Goal: Task Accomplishment & Management: Manage account settings

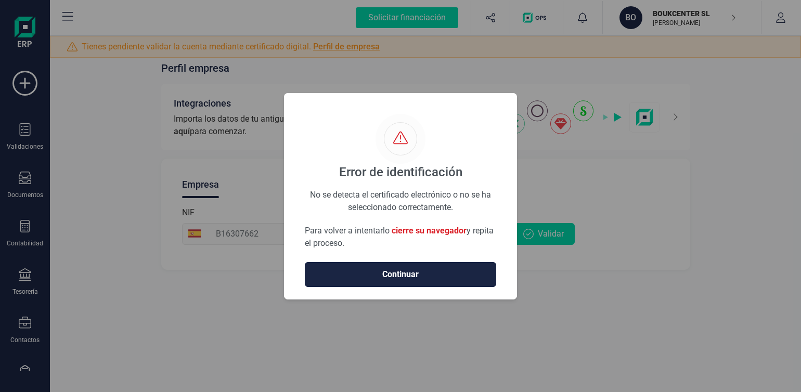
click at [410, 275] on span "Continuar" at bounding box center [401, 274] width 170 height 12
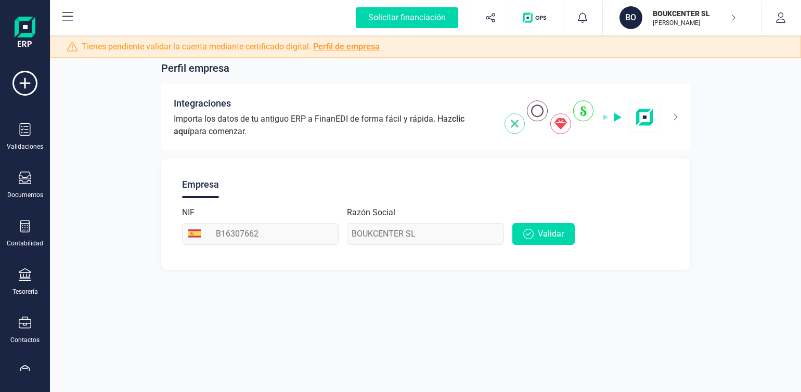
click at [356, 47] on link "Perfil de empresa" at bounding box center [346, 47] width 67 height 10
click at [345, 46] on link "Perfil de empresa" at bounding box center [346, 47] width 67 height 10
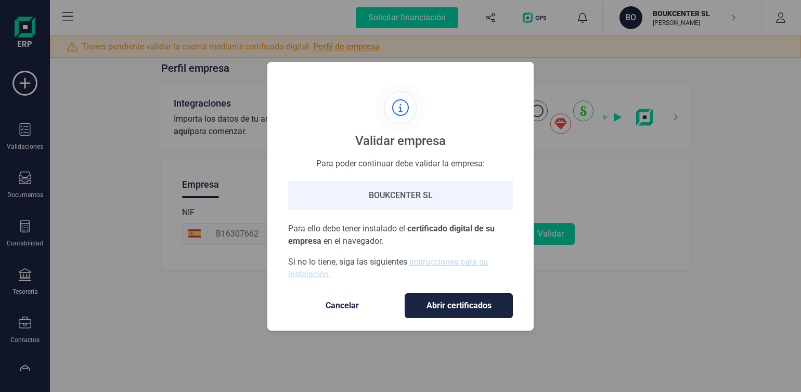
click at [469, 307] on span "Abrir certificados" at bounding box center [459, 306] width 86 height 12
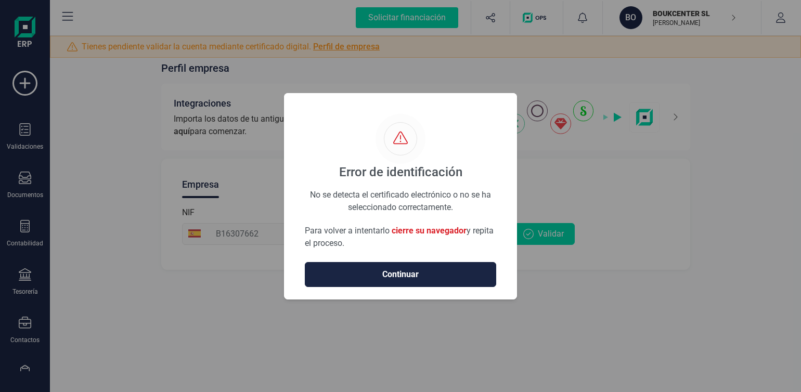
click at [421, 230] on span "cierre su navegador" at bounding box center [429, 231] width 75 height 10
click at [400, 275] on span "Continuar" at bounding box center [401, 274] width 170 height 12
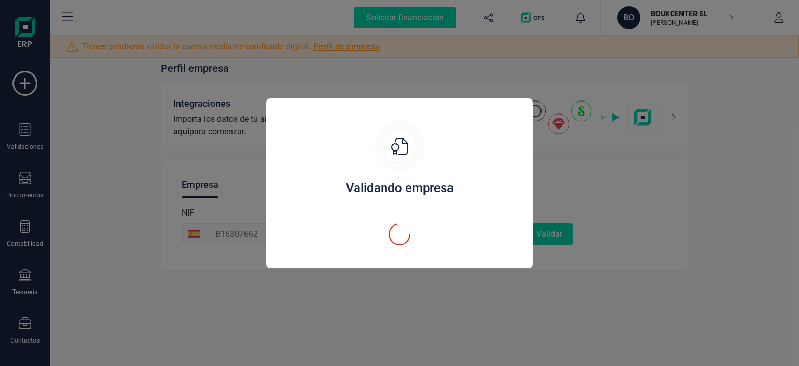
click at [586, 306] on div "Validando empresa" at bounding box center [399, 183] width 799 height 366
click at [419, 159] on div at bounding box center [400, 146] width 50 height 50
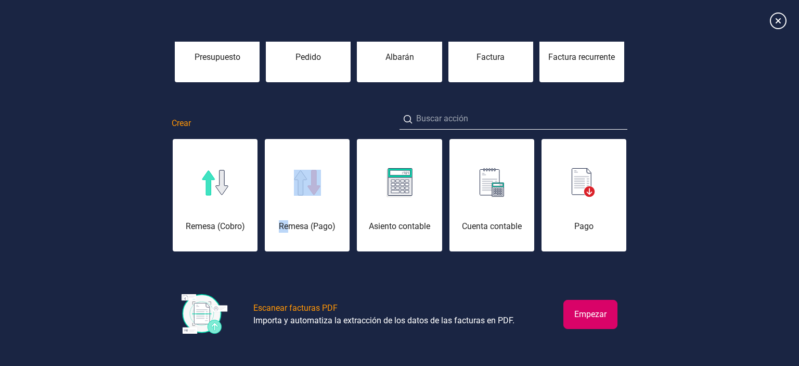
drag, startPoint x: 246, startPoint y: 212, endPoint x: 287, endPoint y: 212, distance: 41.1
click at [287, 212] on div "Remesa (Pago)" at bounding box center [307, 201] width 85 height 62
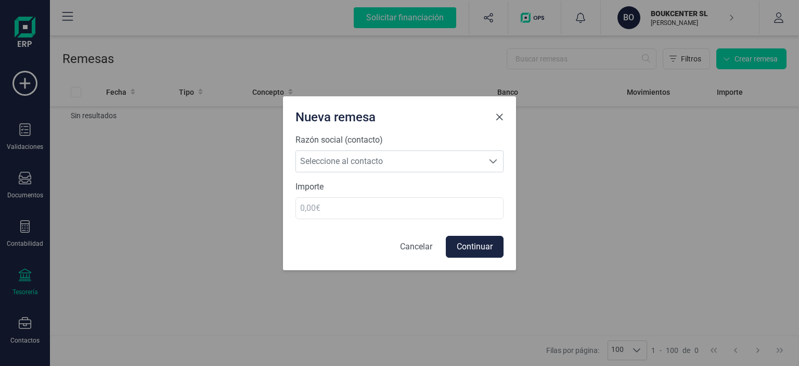
click at [502, 120] on span "Close" at bounding box center [499, 117] width 8 height 8
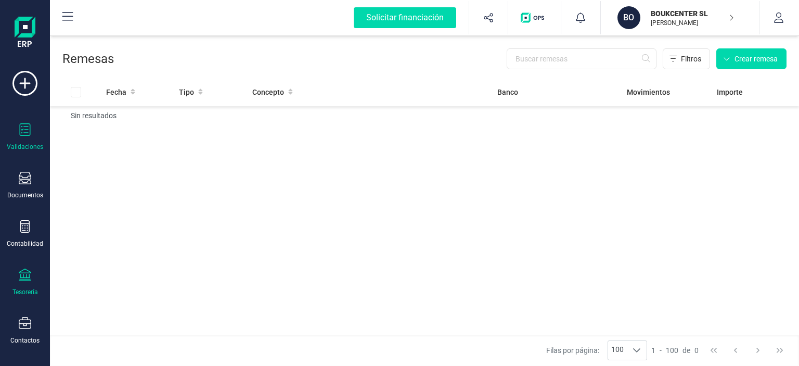
click at [24, 125] on icon at bounding box center [25, 129] width 12 height 12
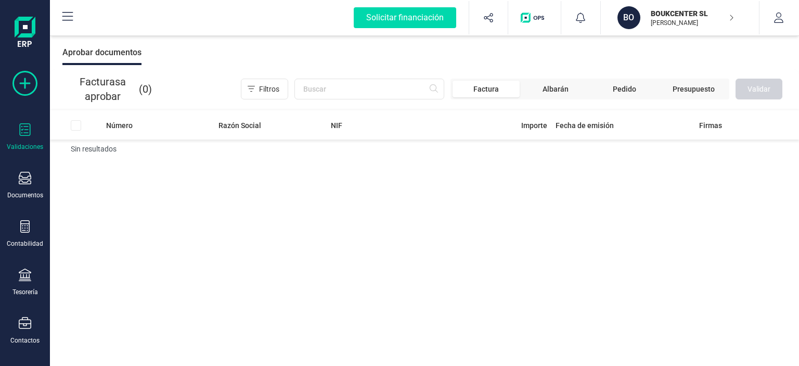
click at [24, 82] on icon at bounding box center [24, 83] width 25 height 25
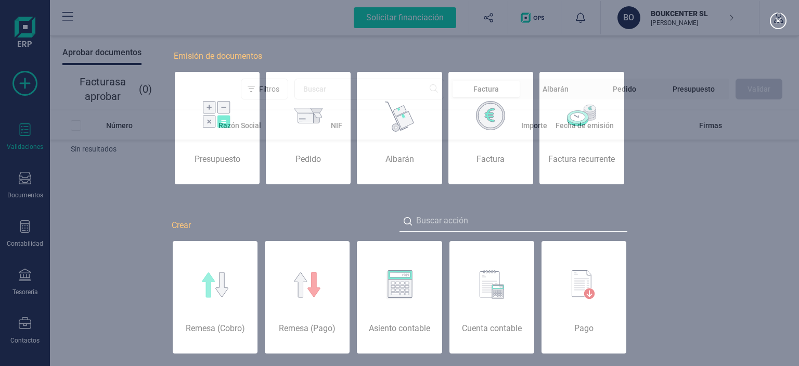
scroll to position [0, 52]
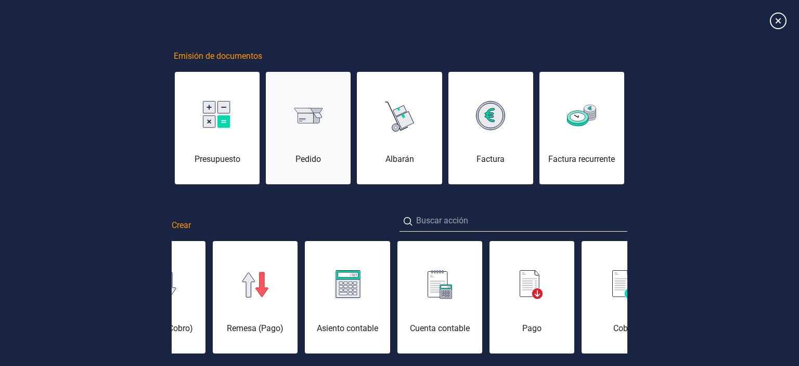
click at [310, 155] on div "Pedido" at bounding box center [308, 159] width 85 height 12
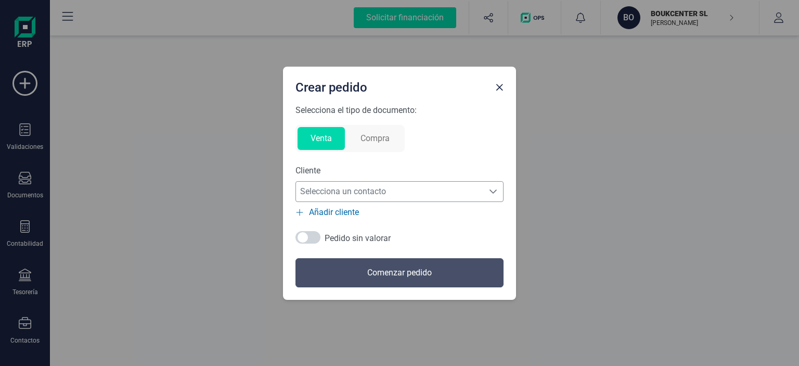
click at [421, 190] on span "Selecciona un contacto" at bounding box center [389, 191] width 187 height 21
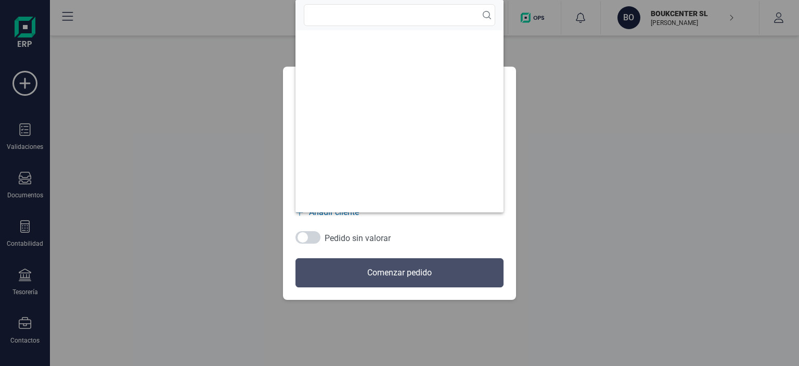
click at [543, 144] on div "Crear pedido Selecciona el tipo de documento: Venta Compra Cliente Selecciona u…" at bounding box center [399, 183] width 799 height 366
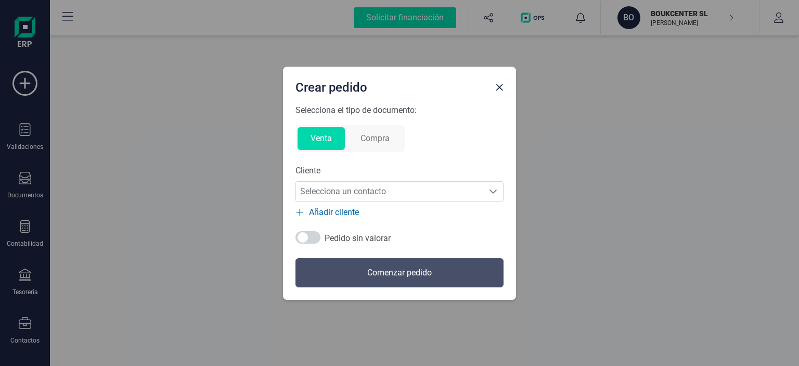
click at [394, 138] on button "Compra" at bounding box center [375, 138] width 55 height 23
click at [499, 85] on span "Close" at bounding box center [499, 87] width 8 height 8
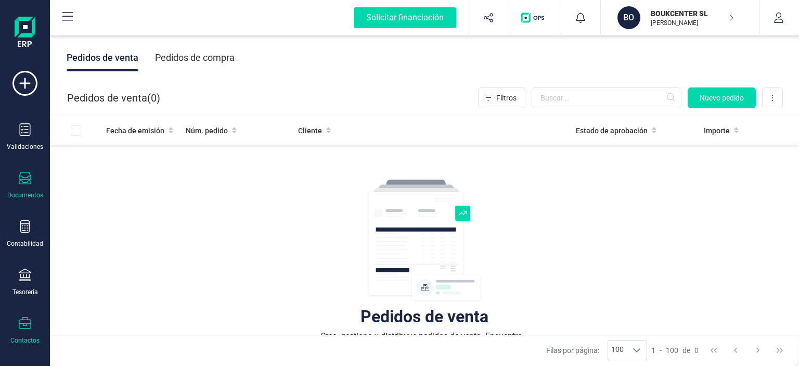
click at [21, 324] on icon at bounding box center [25, 323] width 12 height 12
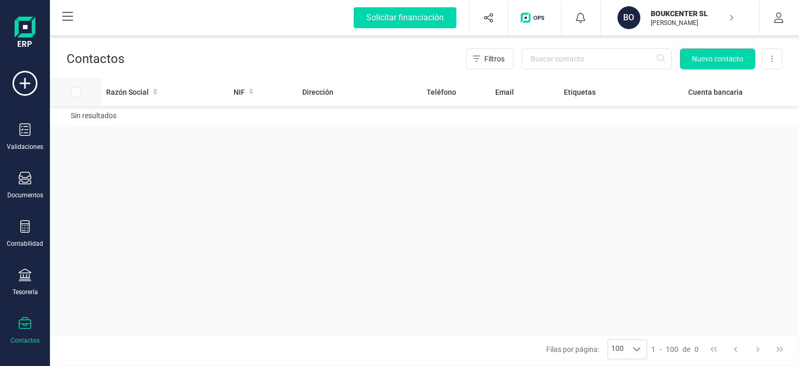
click at [77, 93] on div at bounding box center [84, 92] width 27 height 10
click at [76, 92] on div at bounding box center [84, 92] width 27 height 10
click at [23, 84] on icon at bounding box center [24, 83] width 25 height 25
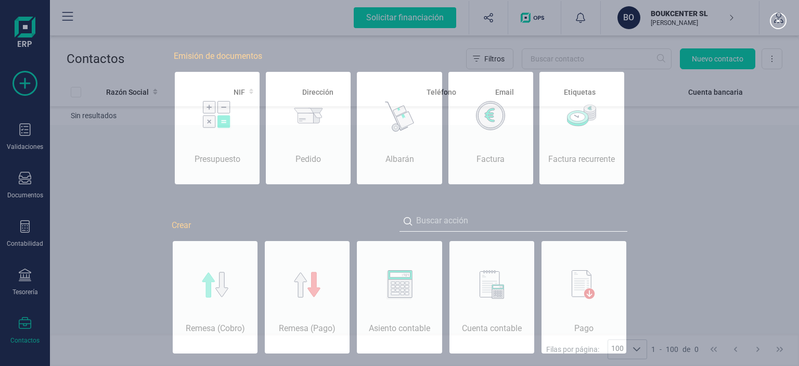
scroll to position [0, 52]
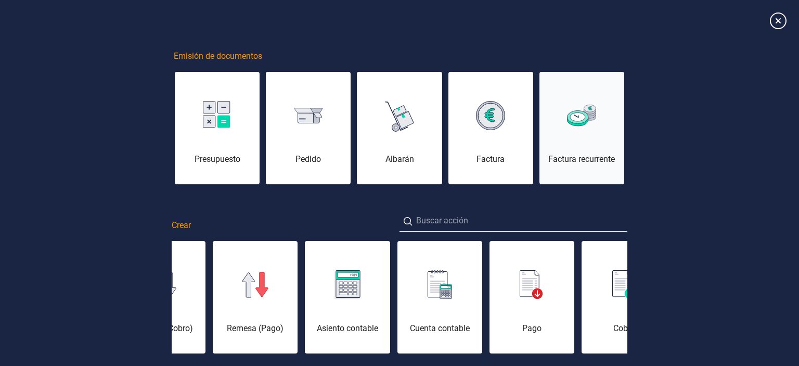
click at [579, 154] on div "Factura recurrente" at bounding box center [582, 159] width 85 height 12
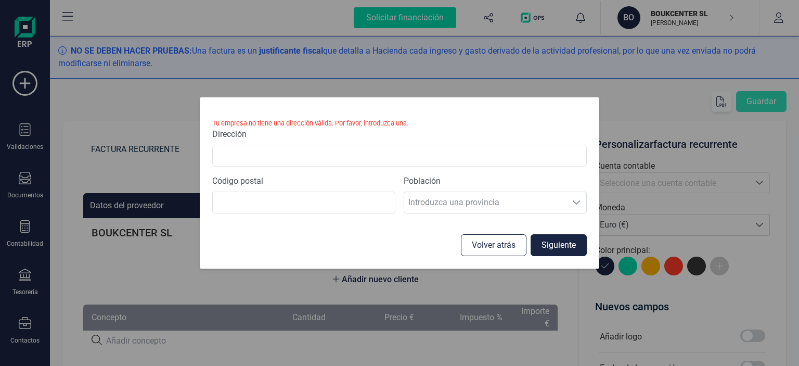
click at [481, 249] on button "Volver atrás" at bounding box center [494, 245] width 66 height 22
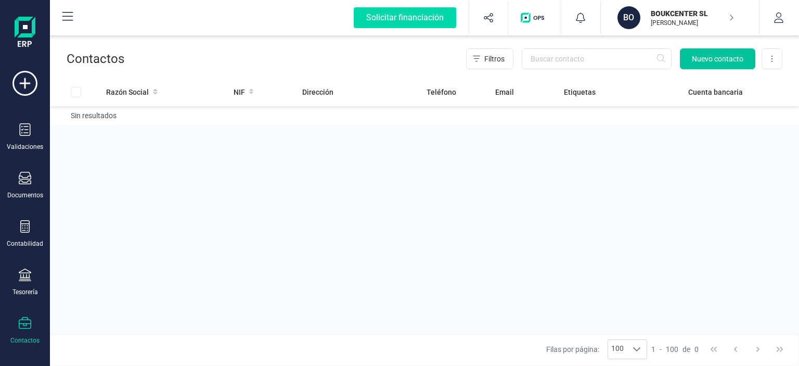
click at [710, 61] on span "Nuevo contacto" at bounding box center [718, 59] width 52 height 10
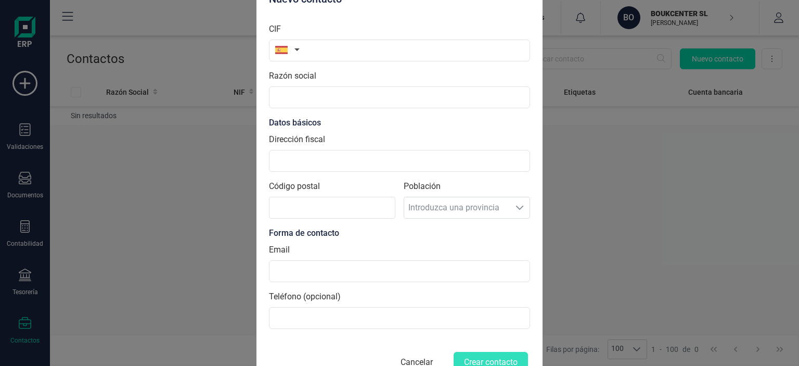
click at [416, 357] on button "Cancelar" at bounding box center [416, 362] width 57 height 25
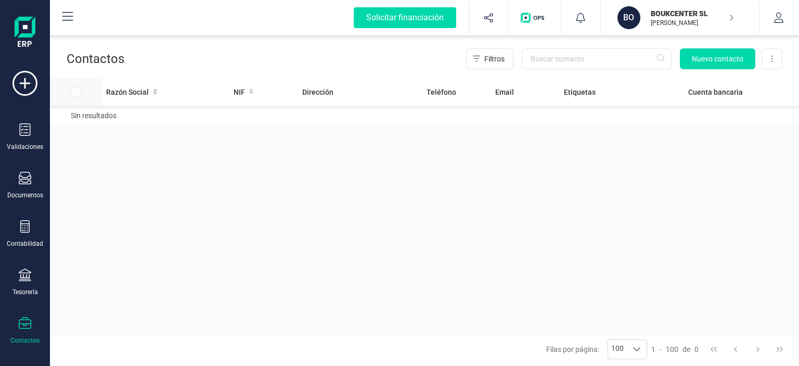
click at [76, 91] on div at bounding box center [84, 92] width 27 height 10
click at [715, 56] on span "Nuevo contacto" at bounding box center [718, 59] width 52 height 10
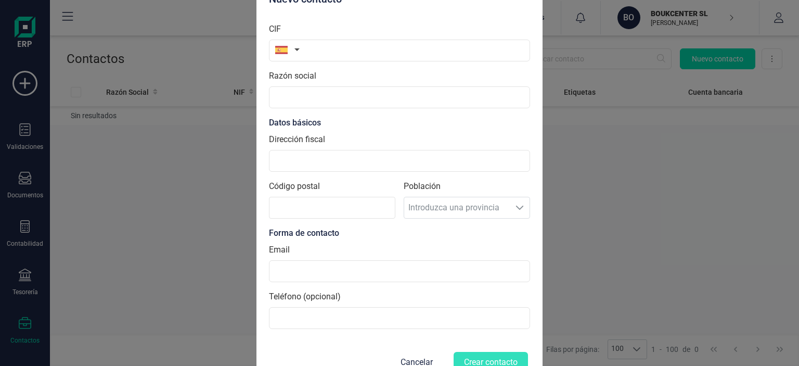
click at [635, 182] on div "Nuevo contacto CIF Razón social Datos básicos Dirección fiscal Código postal Po…" at bounding box center [399, 183] width 799 height 366
click at [415, 360] on button "Cancelar" at bounding box center [416, 362] width 57 height 25
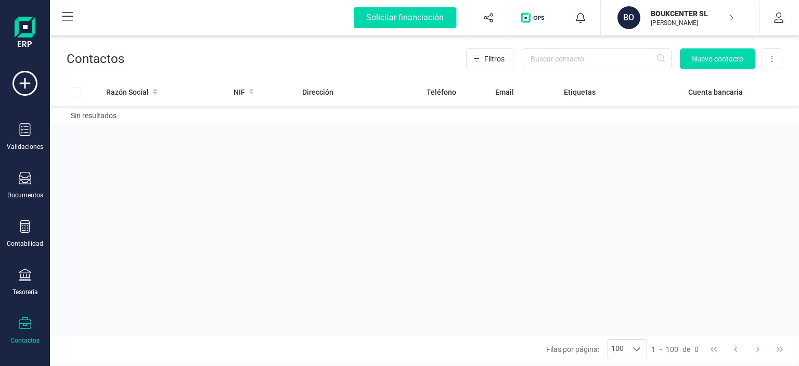
click at [689, 10] on p "BOUKCENTER SL" at bounding box center [692, 13] width 83 height 10
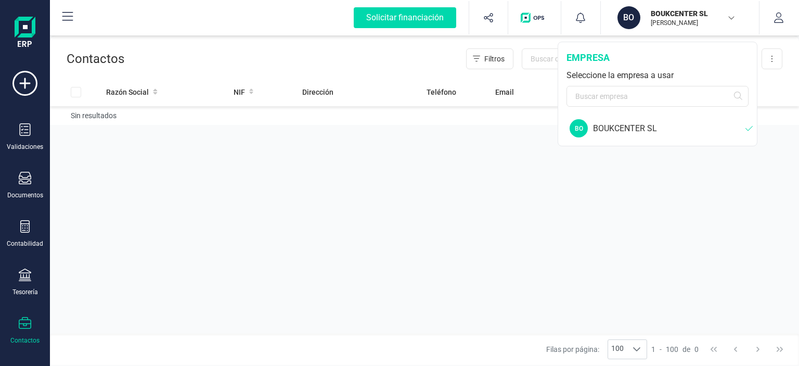
click at [608, 131] on div "BOUKCENTER SL" at bounding box center [669, 128] width 152 height 12
click at [511, 208] on div "Razón Social NIF Dirección Teléfono Email Etiquetas Cuenta bancaria Sin resulta…" at bounding box center [424, 206] width 749 height 256
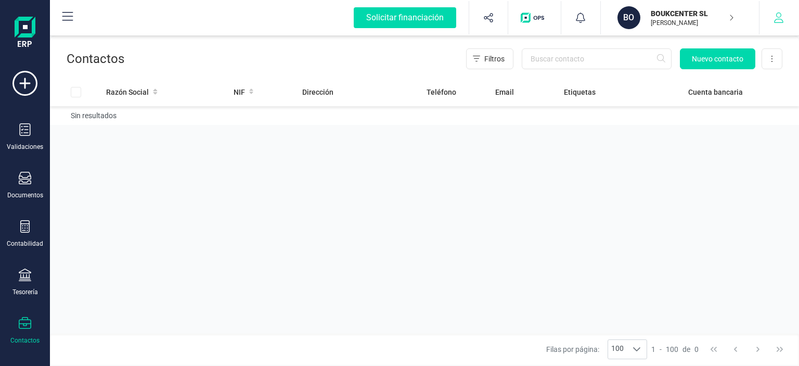
click at [776, 20] on icon "button" at bounding box center [779, 17] width 10 height 10
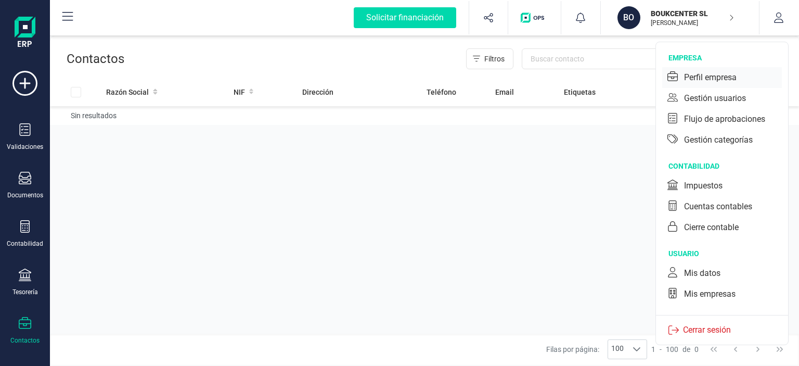
click at [700, 79] on div "Perfil empresa" at bounding box center [710, 77] width 53 height 12
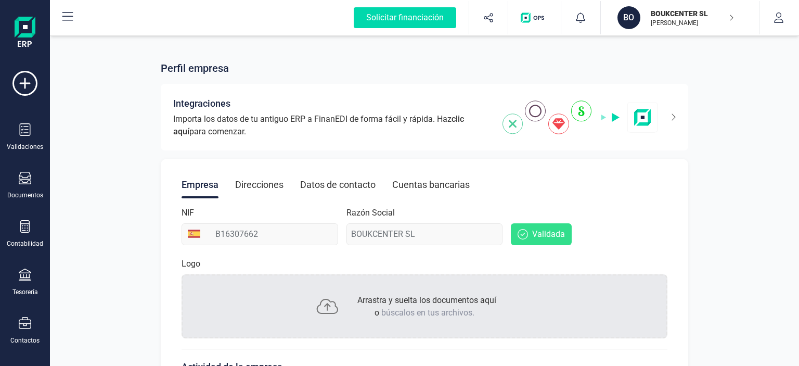
click at [259, 185] on div "Direcciones" at bounding box center [259, 184] width 48 height 27
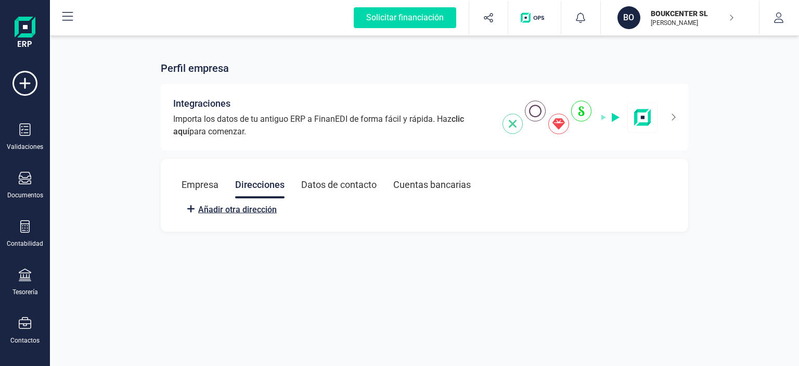
click at [235, 208] on span "Añadir otra dirección" at bounding box center [237, 209] width 79 height 12
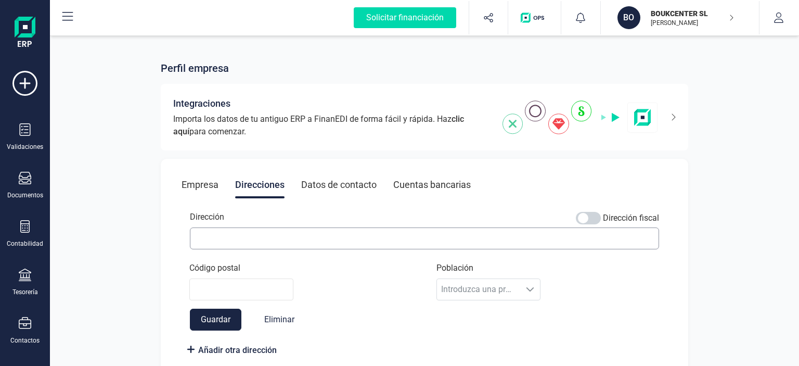
scroll to position [18, 0]
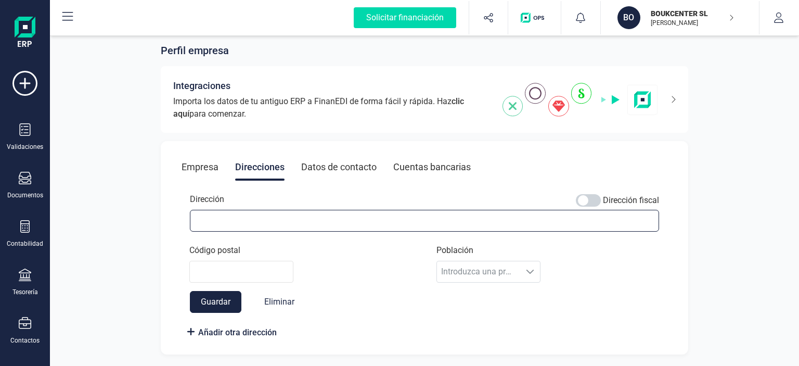
click at [210, 220] on input "Dirección" at bounding box center [424, 221] width 469 height 22
type input "FERMIN CABALLERO 10"
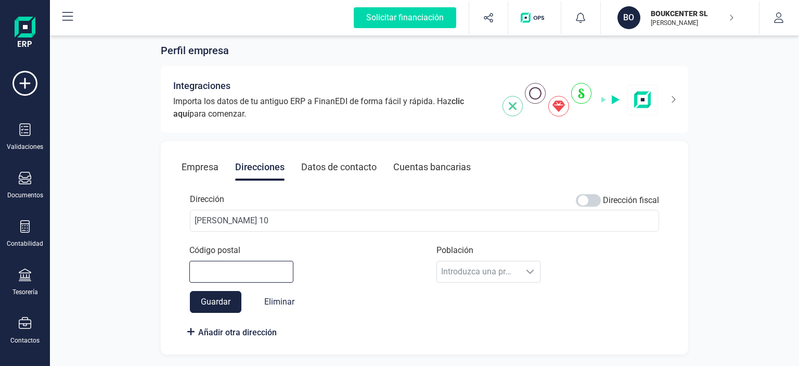
type input "16004"
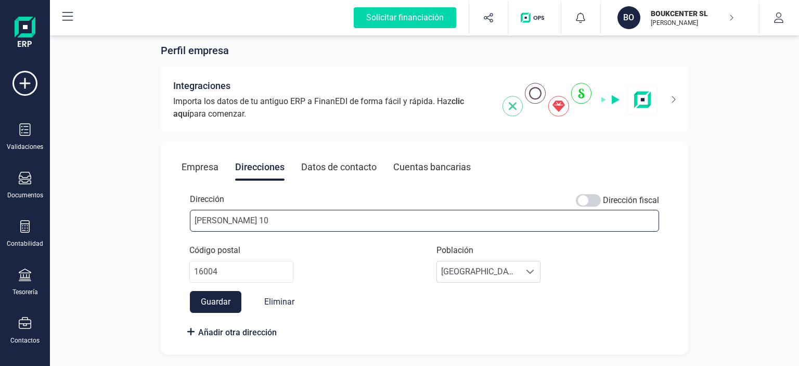
scroll to position [0, 0]
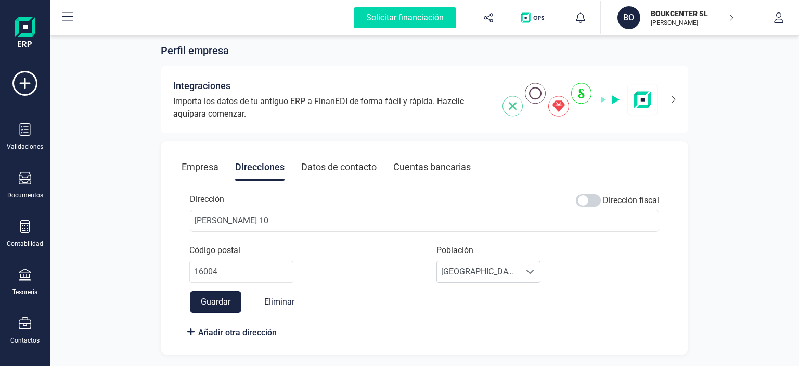
click at [216, 298] on button "Guardar" at bounding box center [216, 302] width 52 height 22
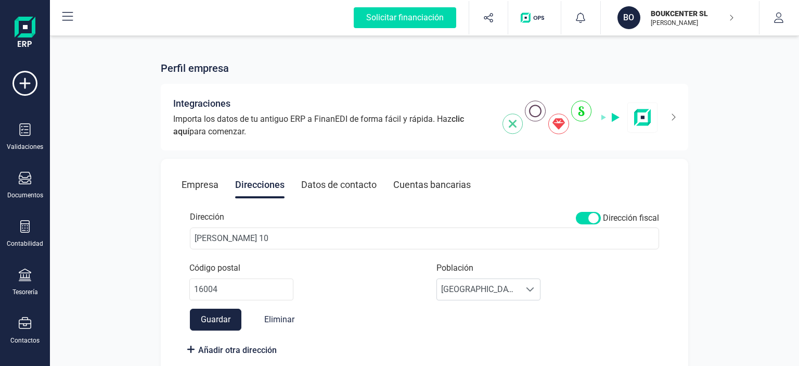
click at [325, 186] on div "Datos de contacto" at bounding box center [338, 184] width 75 height 27
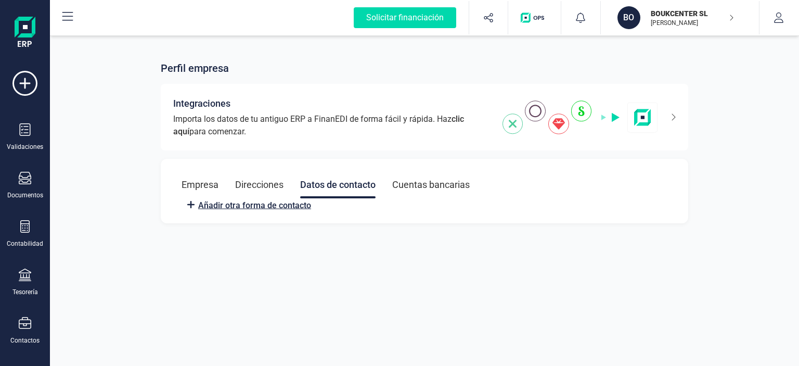
click at [251, 204] on span "Añadir otra forma de contacto" at bounding box center [254, 205] width 113 height 12
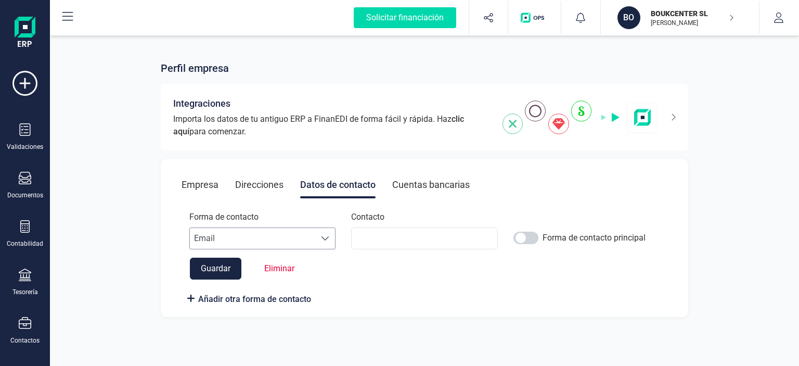
click at [326, 239] on span at bounding box center [325, 238] width 8 height 8
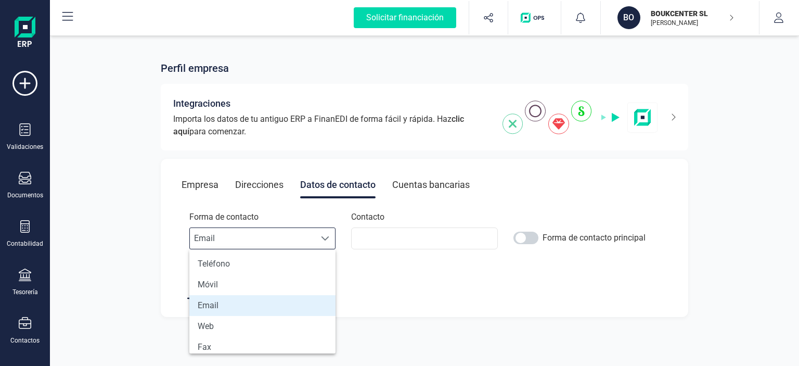
click at [326, 239] on span at bounding box center [325, 238] width 8 height 8
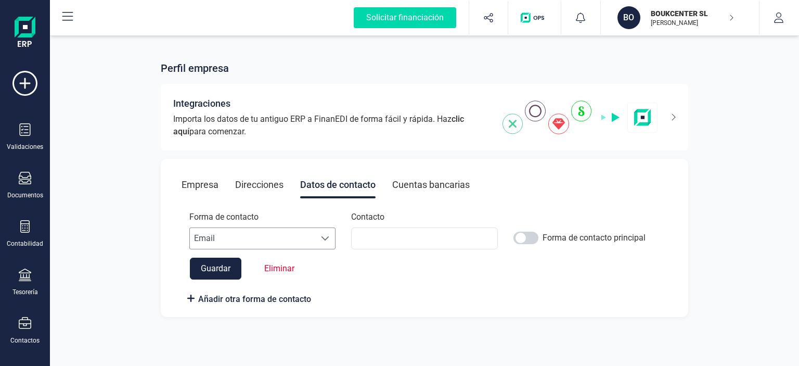
click at [326, 239] on span at bounding box center [325, 238] width 8 height 8
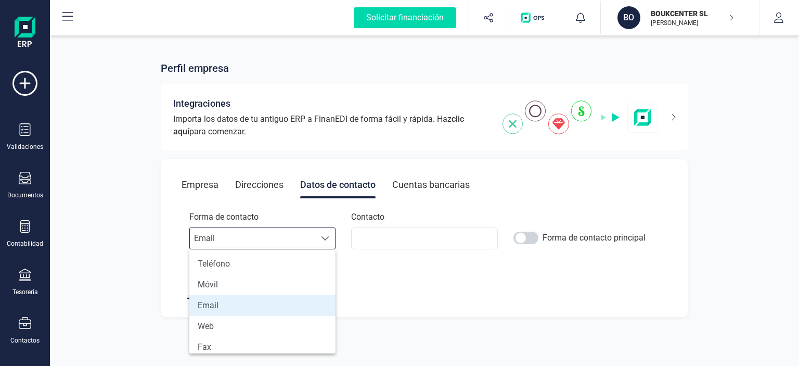
click at [367, 281] on div "Forma de contacto Escoge una opcion Email Email Contacto Forma de contacto prin…" at bounding box center [425, 258] width 486 height 94
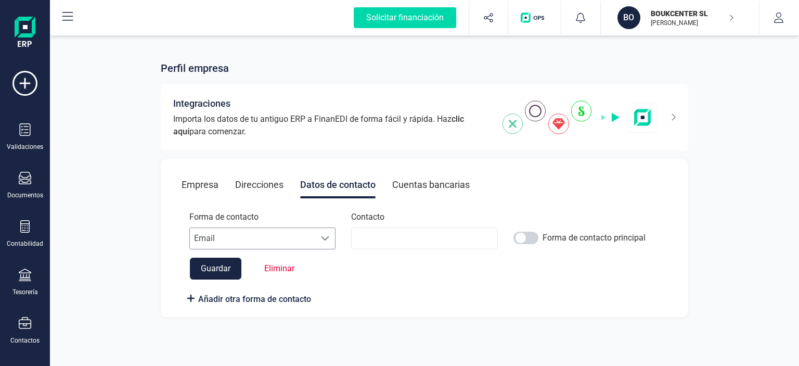
click at [326, 238] on span at bounding box center [325, 238] width 8 height 8
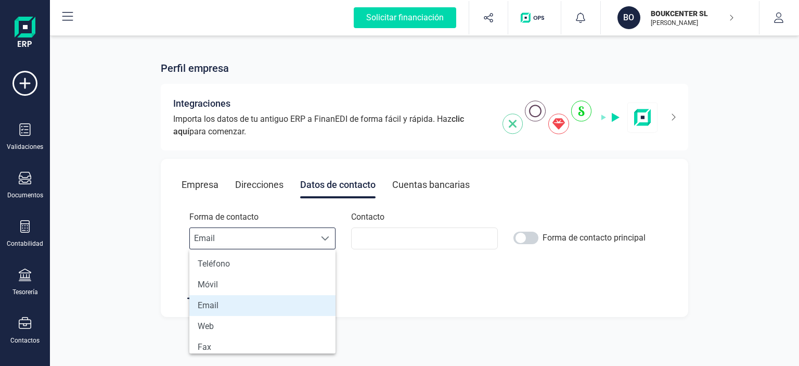
click at [248, 302] on li "Email" at bounding box center [262, 305] width 146 height 21
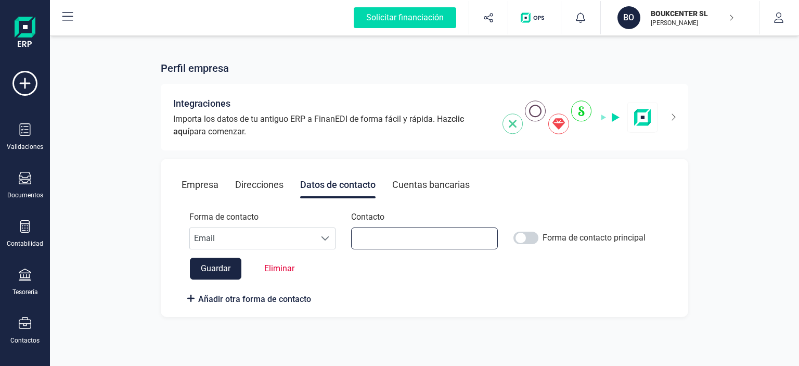
click at [390, 235] on input at bounding box center [424, 238] width 146 height 22
type input "movilcu@hotmail.com"
click at [370, 292] on div "Añadir otra forma de contacto" at bounding box center [425, 298] width 478 height 12
click at [235, 299] on span "Añadir otra forma de contacto" at bounding box center [254, 299] width 113 height 12
click at [225, 297] on span "Añadir otra forma de contacto" at bounding box center [254, 299] width 113 height 12
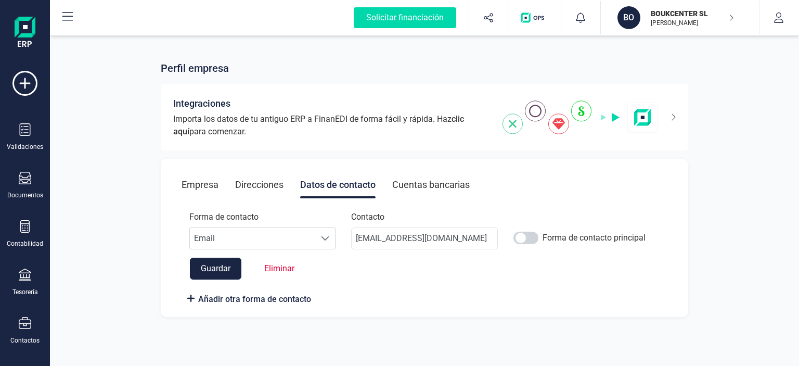
click at [210, 269] on button "Guardar" at bounding box center [216, 269] width 52 height 22
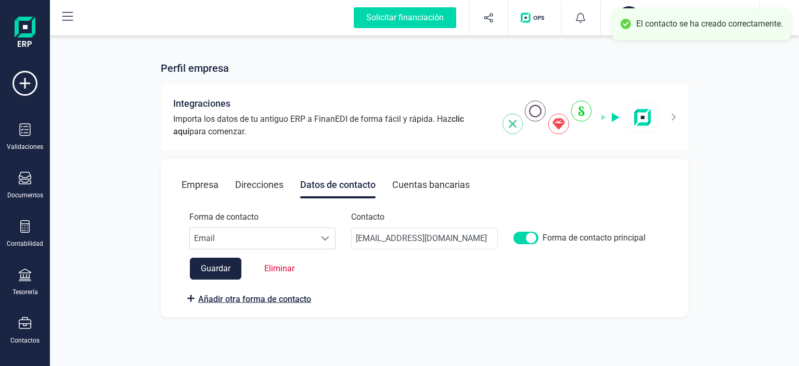
click at [237, 296] on span "Añadir otra forma de contacto" at bounding box center [254, 299] width 113 height 12
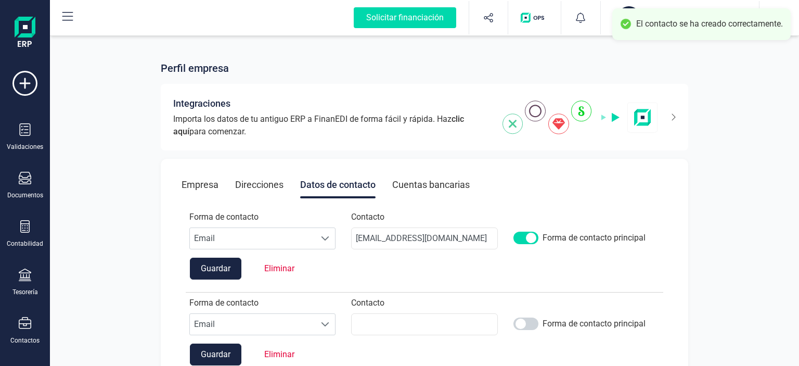
scroll to position [48, 0]
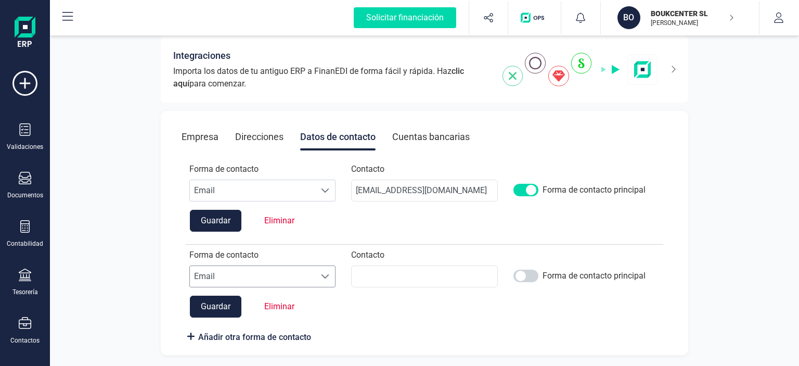
click at [323, 273] on span at bounding box center [325, 276] width 8 height 8
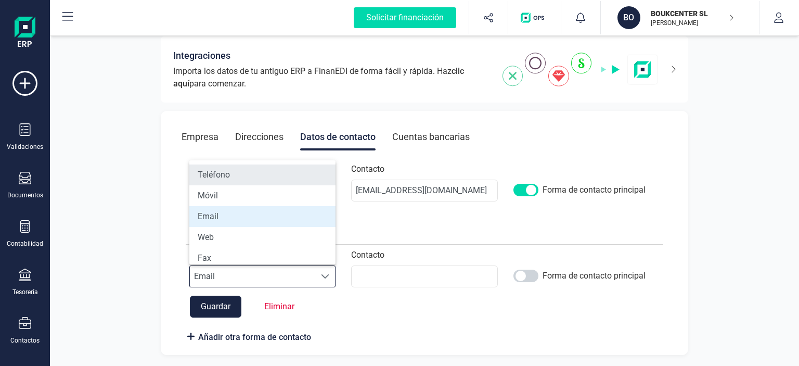
click at [260, 170] on li "Teléfono" at bounding box center [262, 174] width 146 height 21
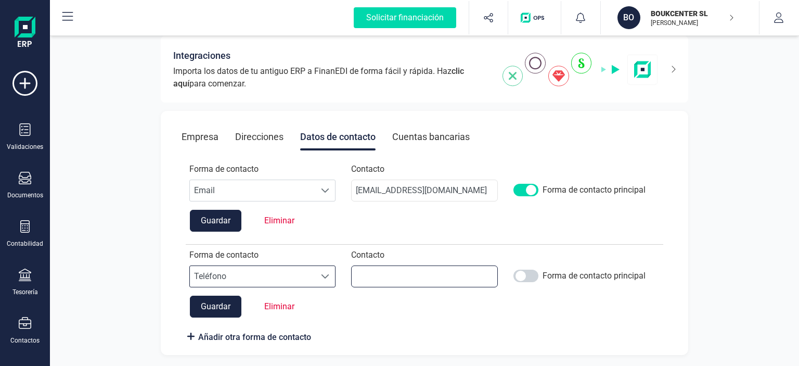
click at [388, 276] on input at bounding box center [424, 276] width 146 height 22
type input "969690960"
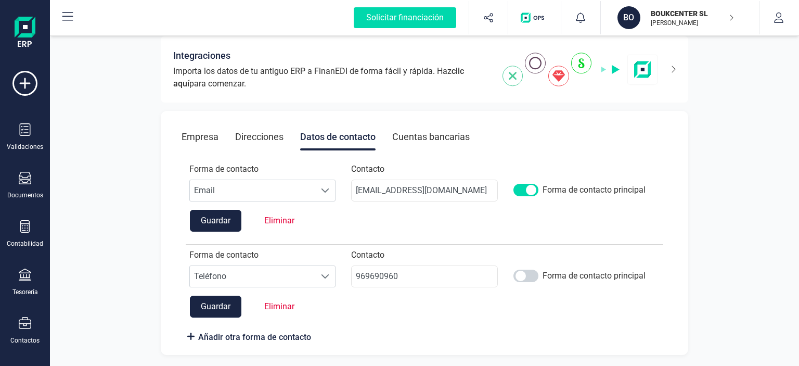
click at [214, 303] on button "Guardar" at bounding box center [216, 307] width 52 height 22
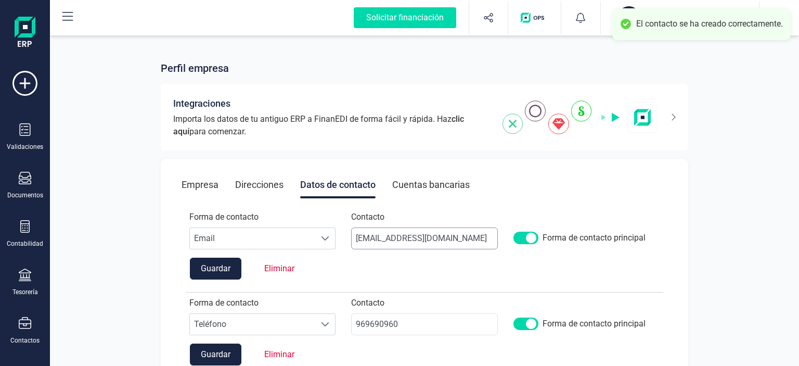
scroll to position [48, 0]
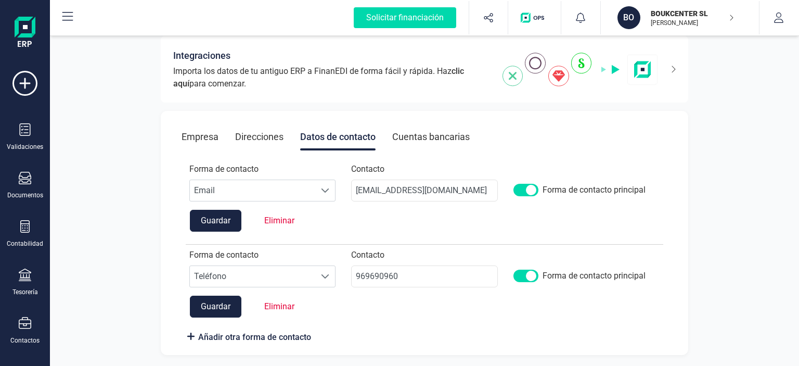
click at [204, 134] on div "Empresa" at bounding box center [200, 136] width 37 height 27
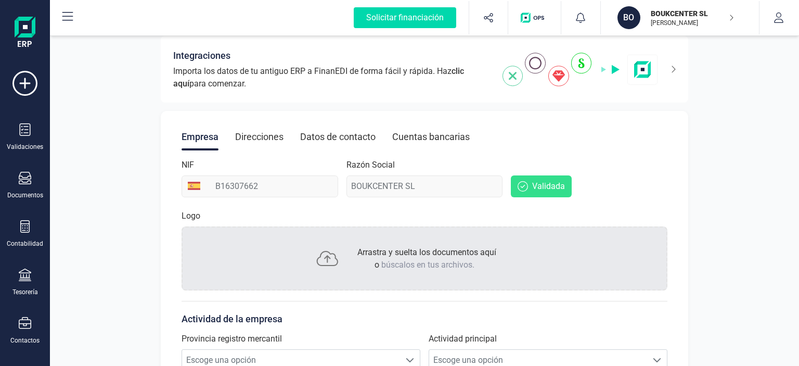
scroll to position [204, 0]
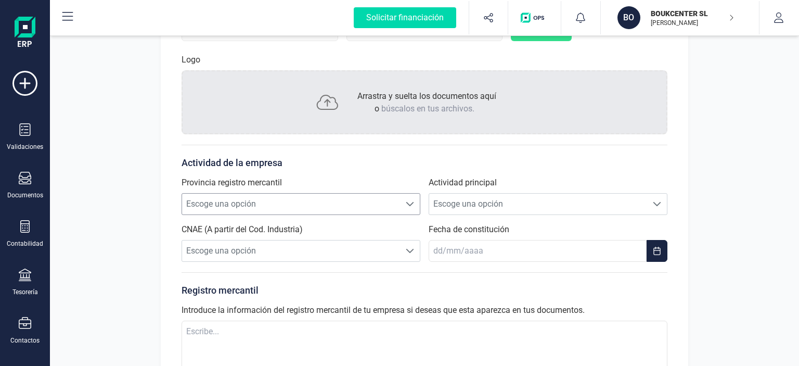
click at [410, 201] on span at bounding box center [410, 204] width 8 height 8
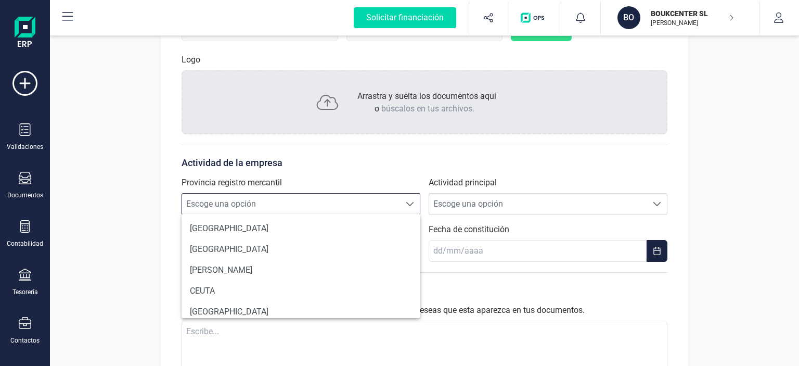
scroll to position [260, 0]
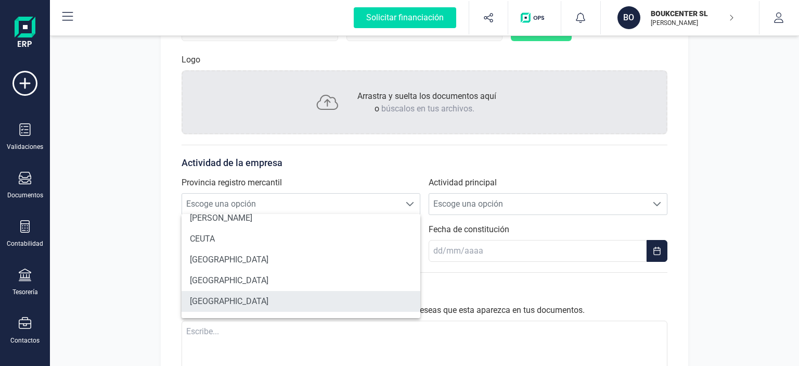
click at [264, 298] on li "CUENCA" at bounding box center [301, 301] width 239 height 21
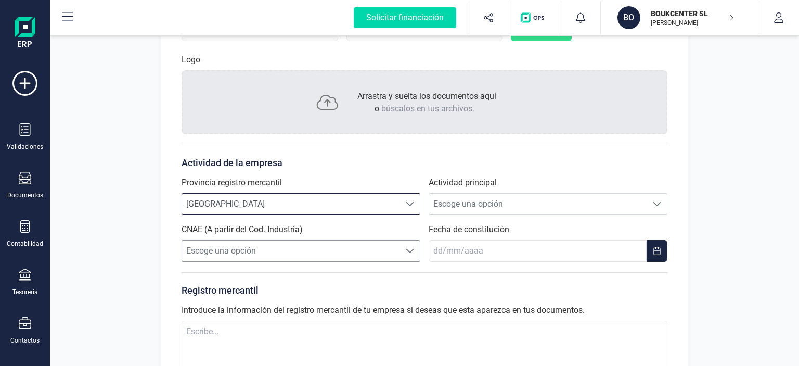
click at [410, 249] on span at bounding box center [410, 251] width 8 height 8
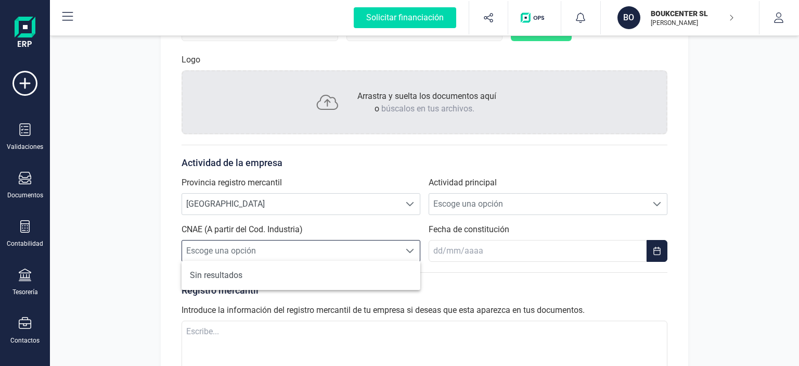
click at [410, 249] on span at bounding box center [410, 251] width 8 height 8
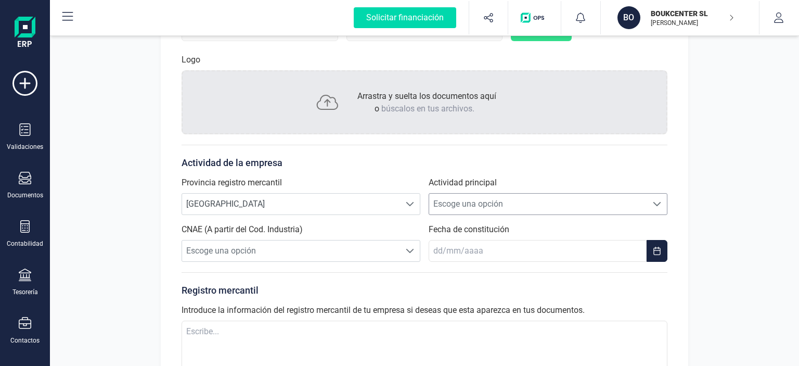
click at [657, 200] on span at bounding box center [657, 204] width 8 height 8
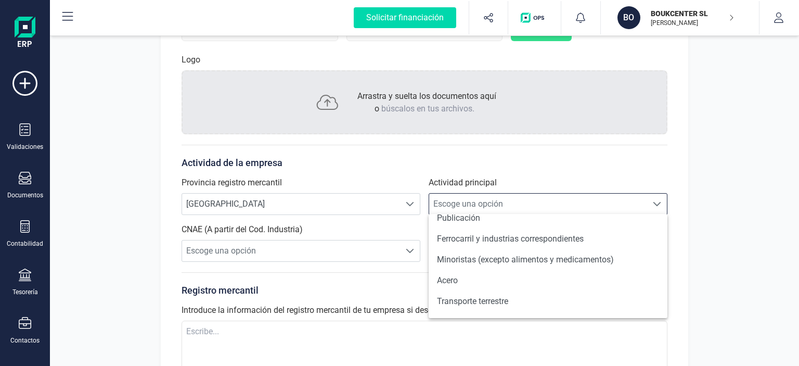
scroll to position [728, 0]
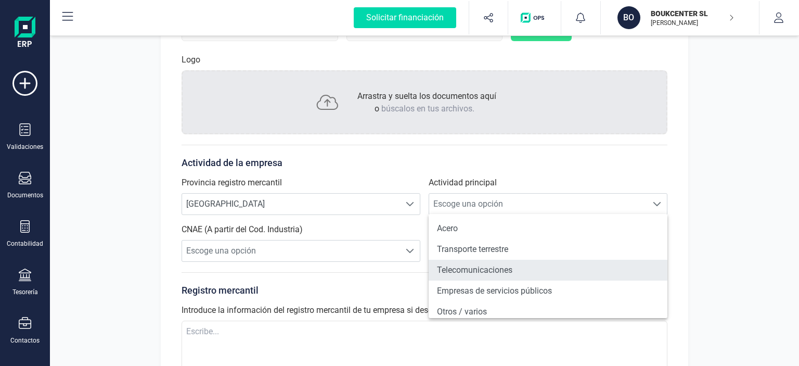
click at [489, 272] on li "Telecomunicaciones" at bounding box center [548, 270] width 239 height 21
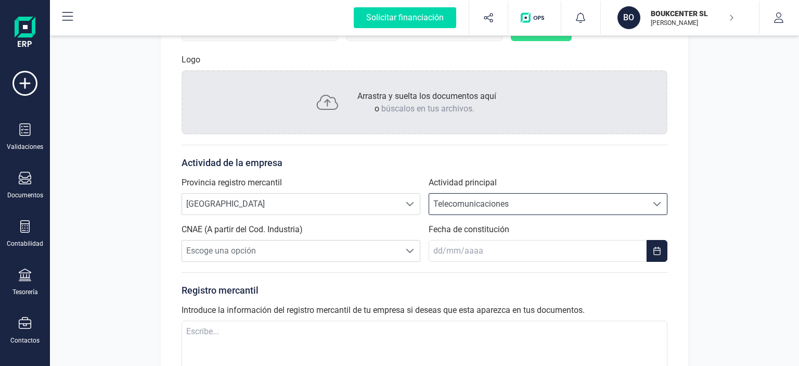
scroll to position [256, 0]
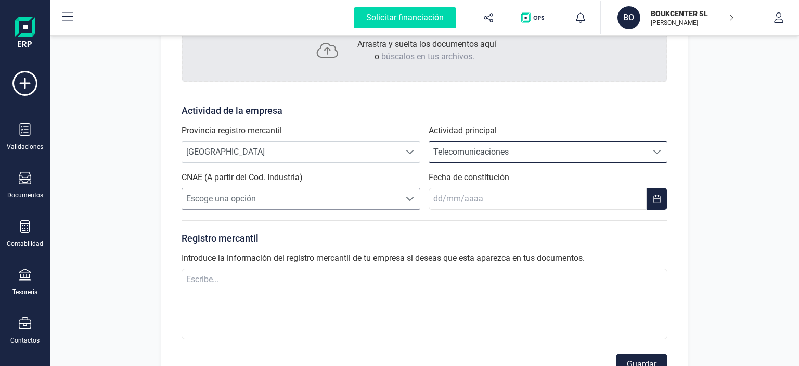
click at [407, 197] on span at bounding box center [410, 199] width 8 height 8
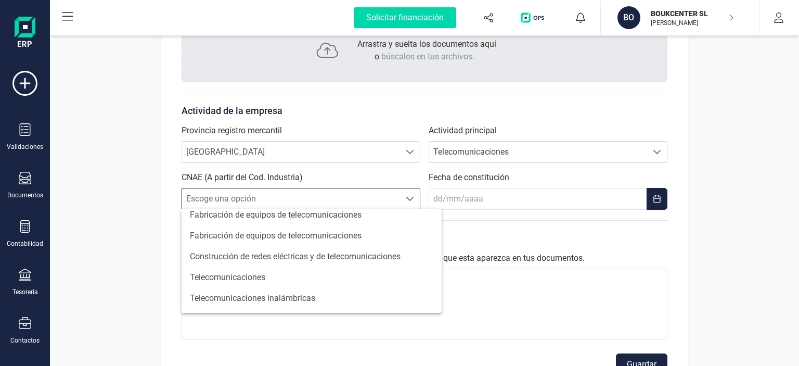
scroll to position [0, 0]
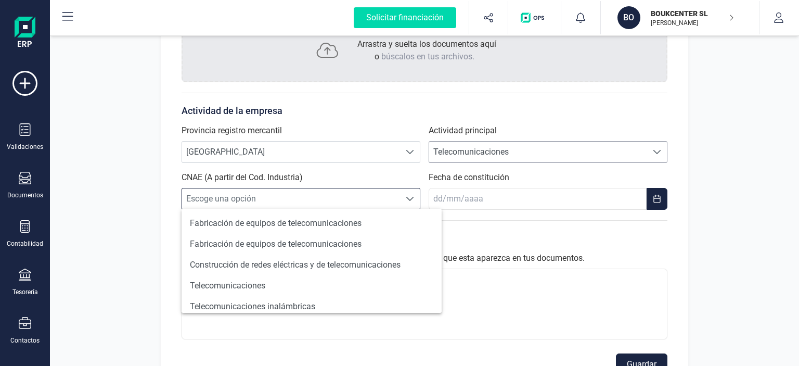
click at [501, 148] on span "Telecomunicaciones" at bounding box center [538, 152] width 218 height 21
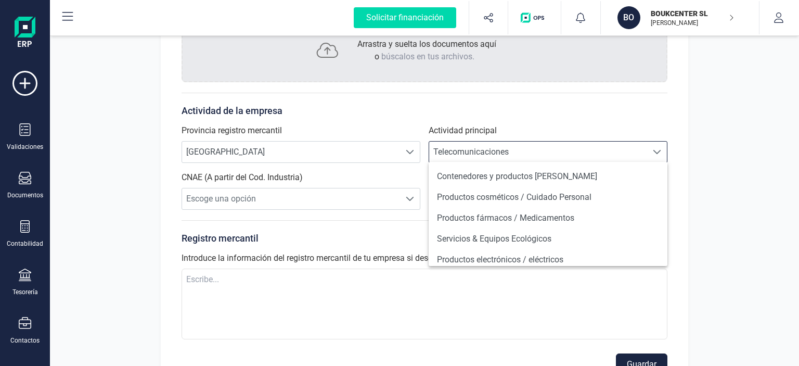
scroll to position [271, 0]
click at [741, 69] on div "Perfil empresa Integraciones Importa los datos de tu antiguo ERP a FinanEDI de …" at bounding box center [424, 90] width 749 height 620
